Goal: Task Accomplishment & Management: Manage account settings

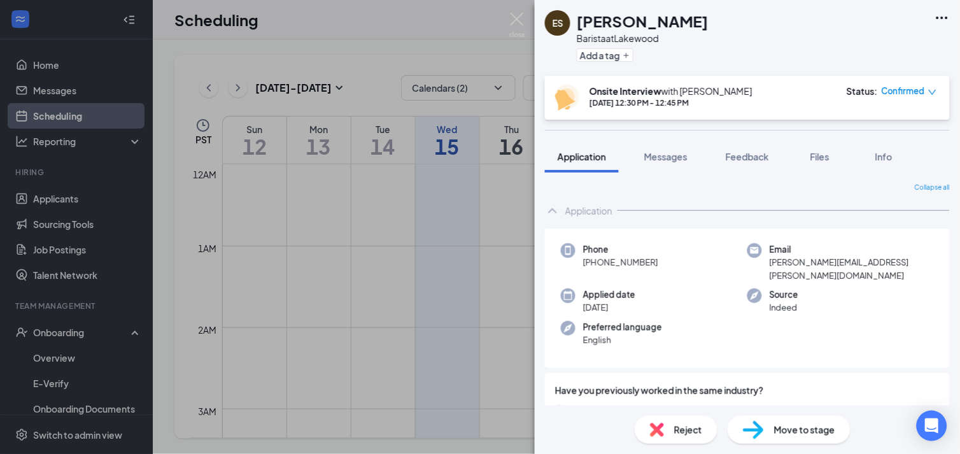
scroll to position [497, 0]
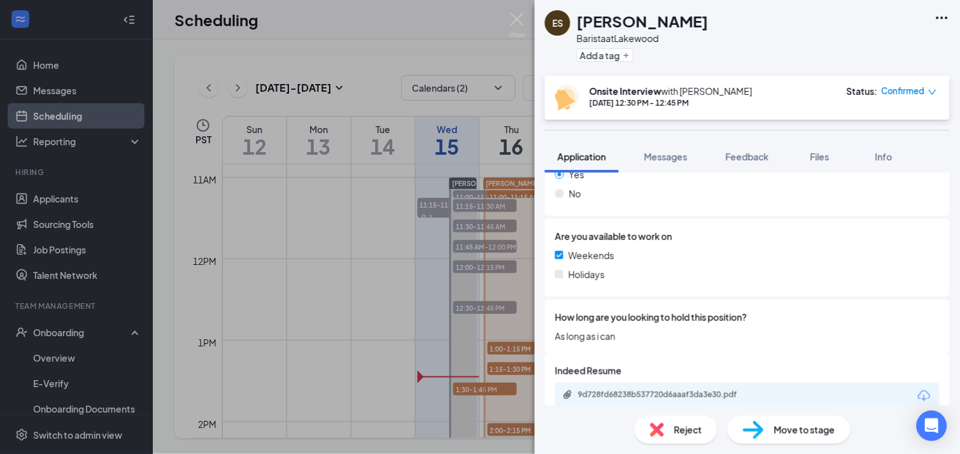
click at [493, 345] on div "ES [PERSON_NAME] Barista at [GEOGRAPHIC_DATA] Add a tag Onsite Interview with […" at bounding box center [480, 227] width 960 height 454
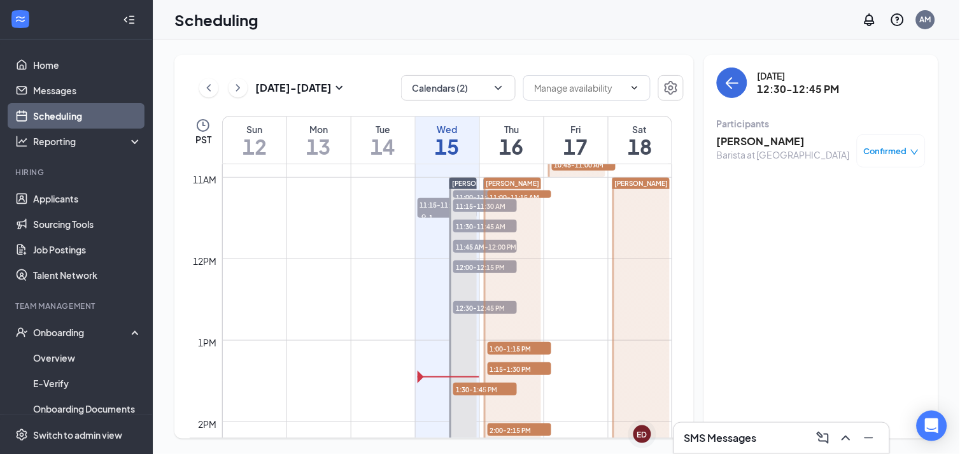
click at [531, 367] on span "1:15-1:30 PM" at bounding box center [520, 368] width 64 height 13
click at [736, 143] on h3 "[PERSON_NAME]" at bounding box center [783, 141] width 133 height 14
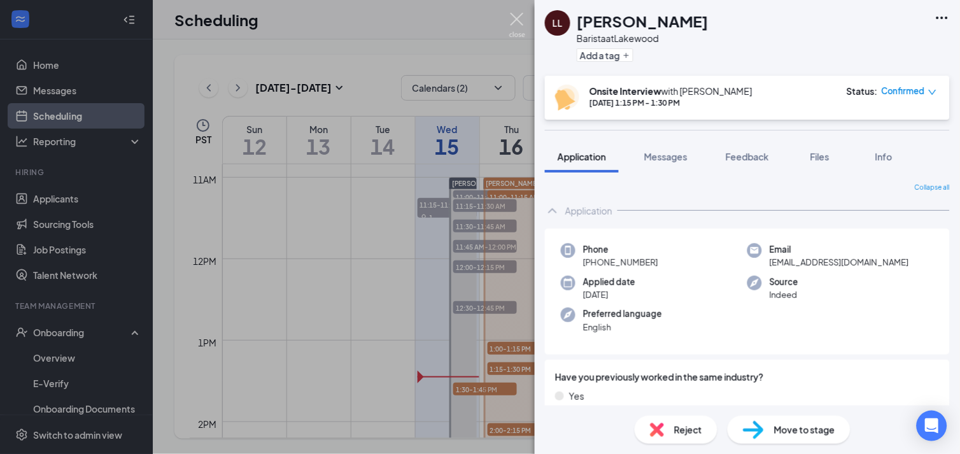
click at [515, 17] on img at bounding box center [517, 25] width 16 height 25
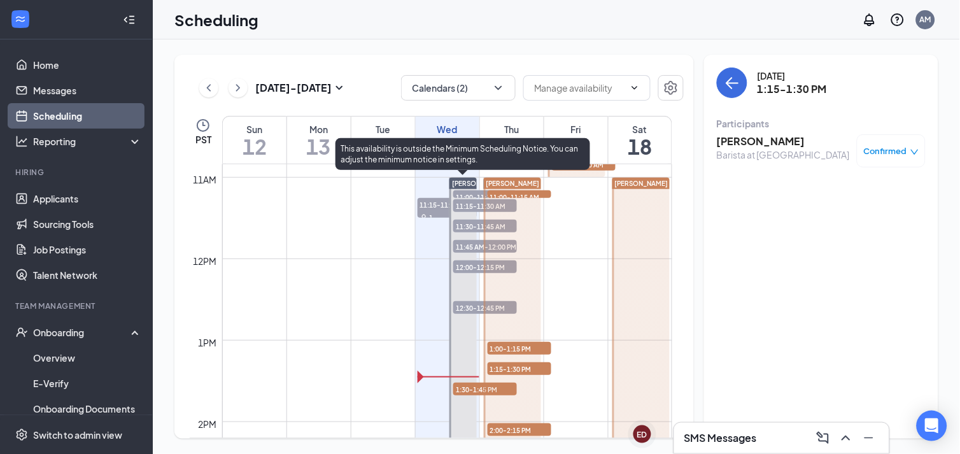
click at [479, 385] on span "1:30-1:45 PM" at bounding box center [485, 389] width 64 height 13
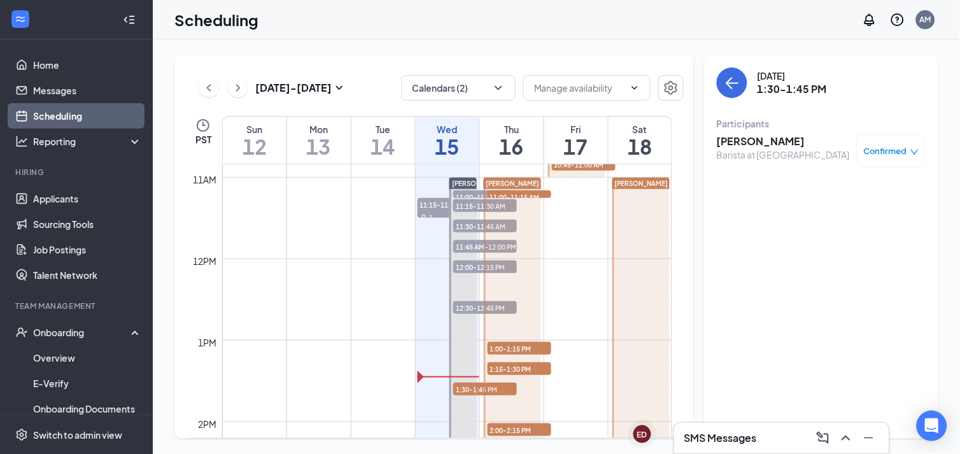
click at [753, 145] on h3 "[PERSON_NAME]" at bounding box center [783, 141] width 133 height 14
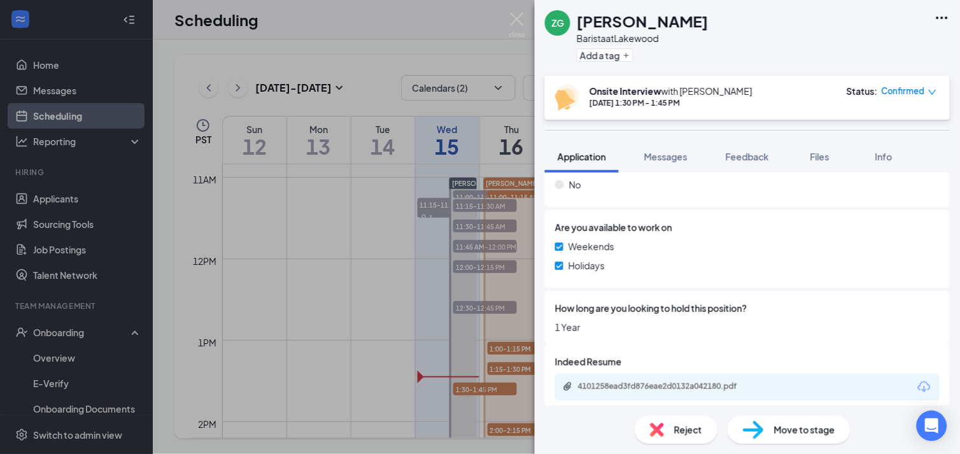
scroll to position [495, 0]
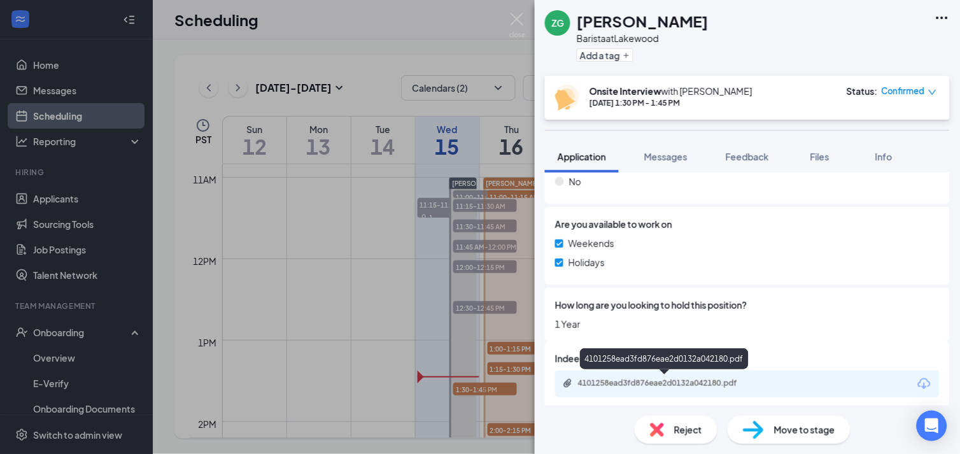
click at [669, 378] on div "4101258ead3fd876eae2d0132a042180.pdf" at bounding box center [667, 383] width 178 height 10
